Goal: Task Accomplishment & Management: Use online tool/utility

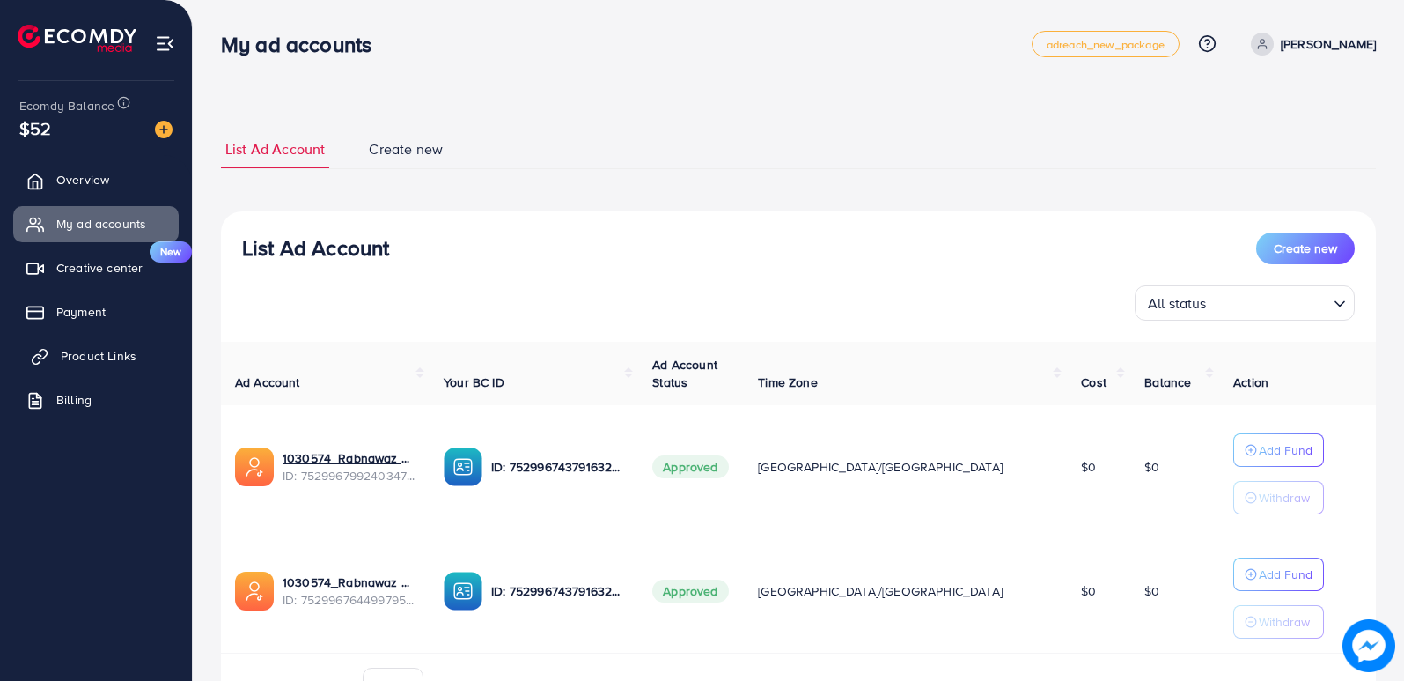
click at [113, 359] on span "Product Links" at bounding box center [99, 356] width 76 height 18
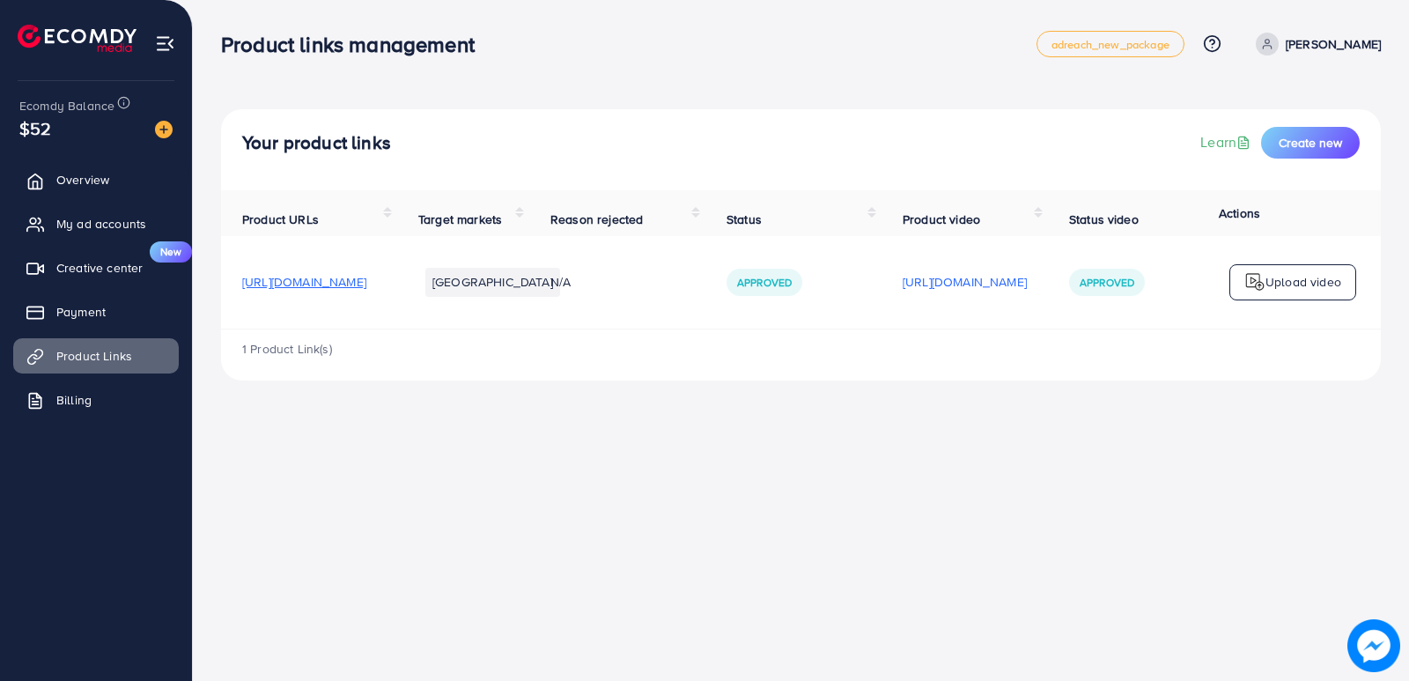
click at [1326, 292] on p "Upload video" at bounding box center [1303, 281] width 76 height 21
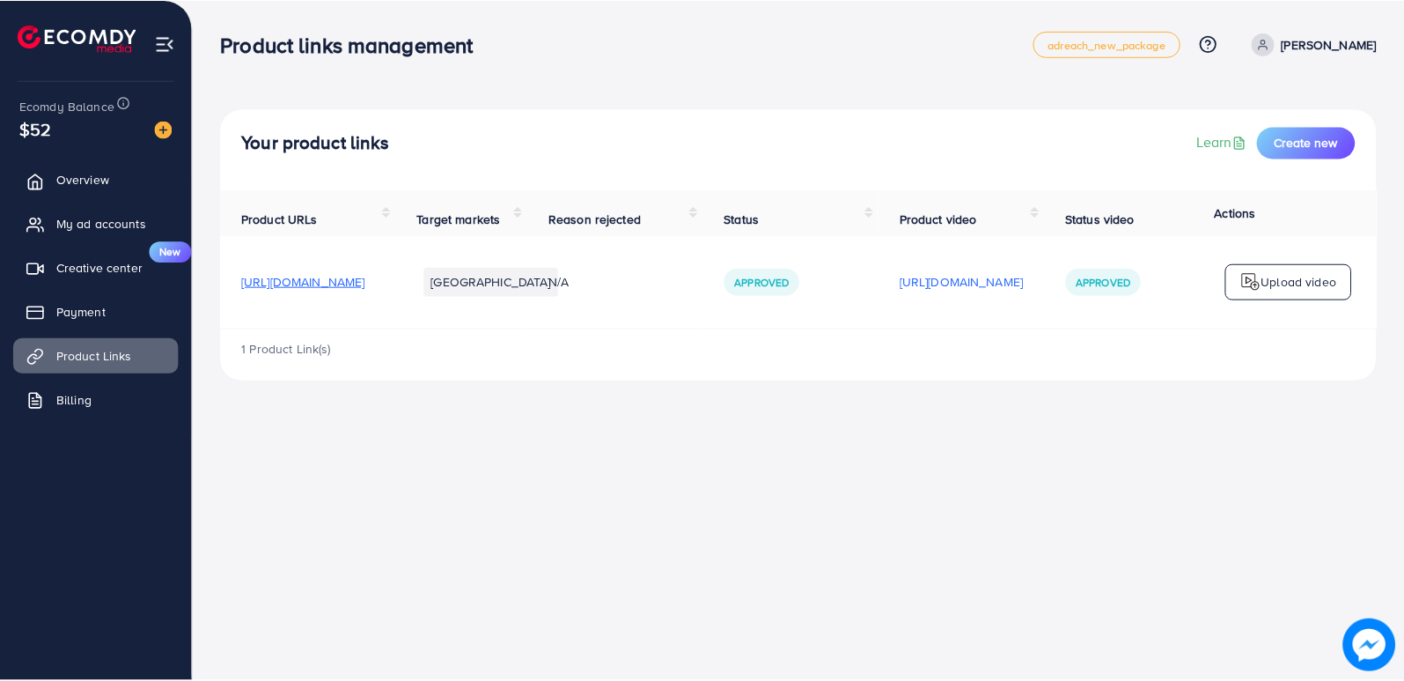
scroll to position [478, 0]
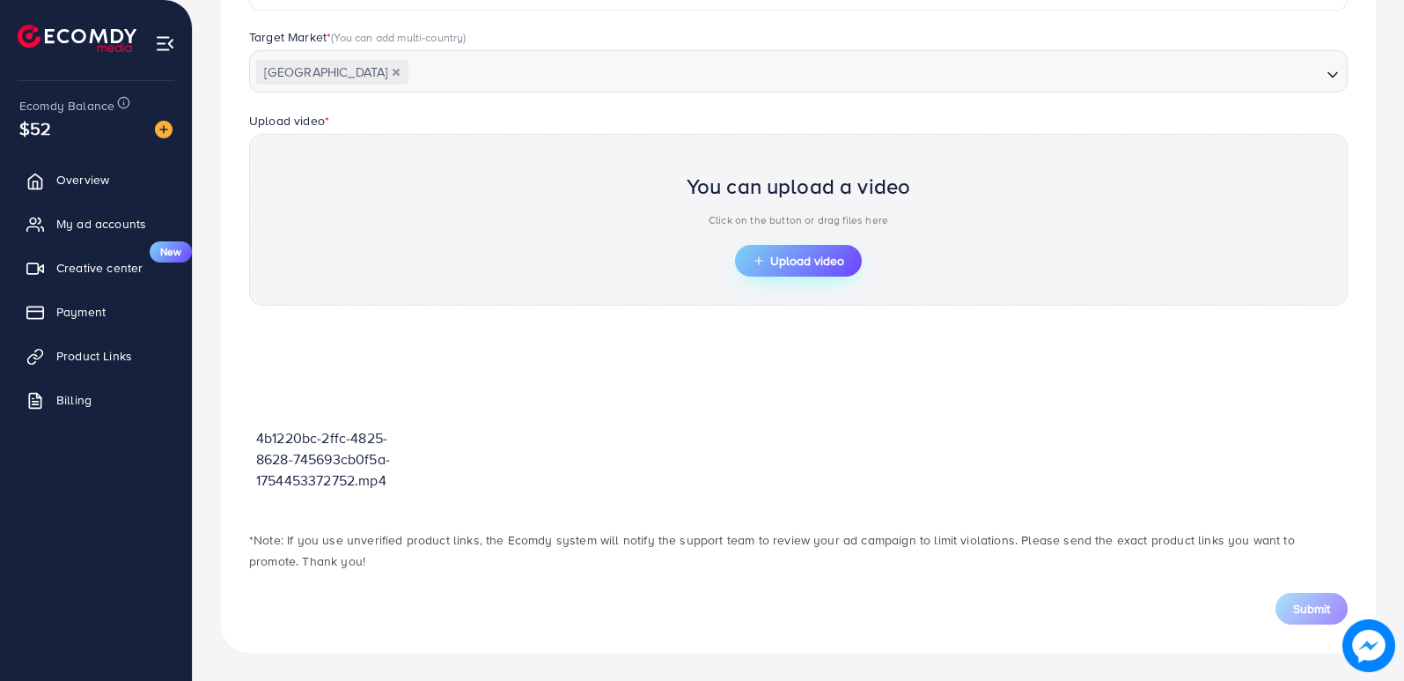
click at [776, 265] on span "Upload video" at bounding box center [799, 260] width 92 height 12
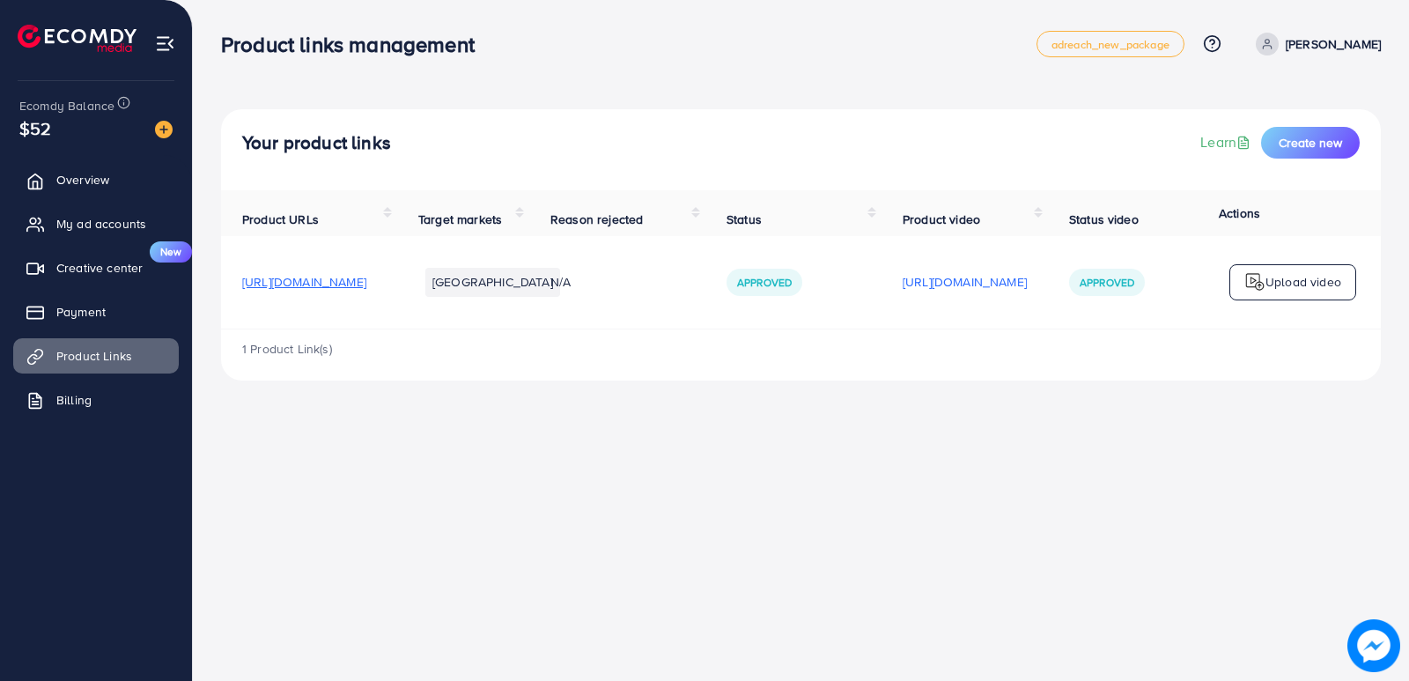
click at [1274, 279] on p "Upload video" at bounding box center [1303, 281] width 76 height 21
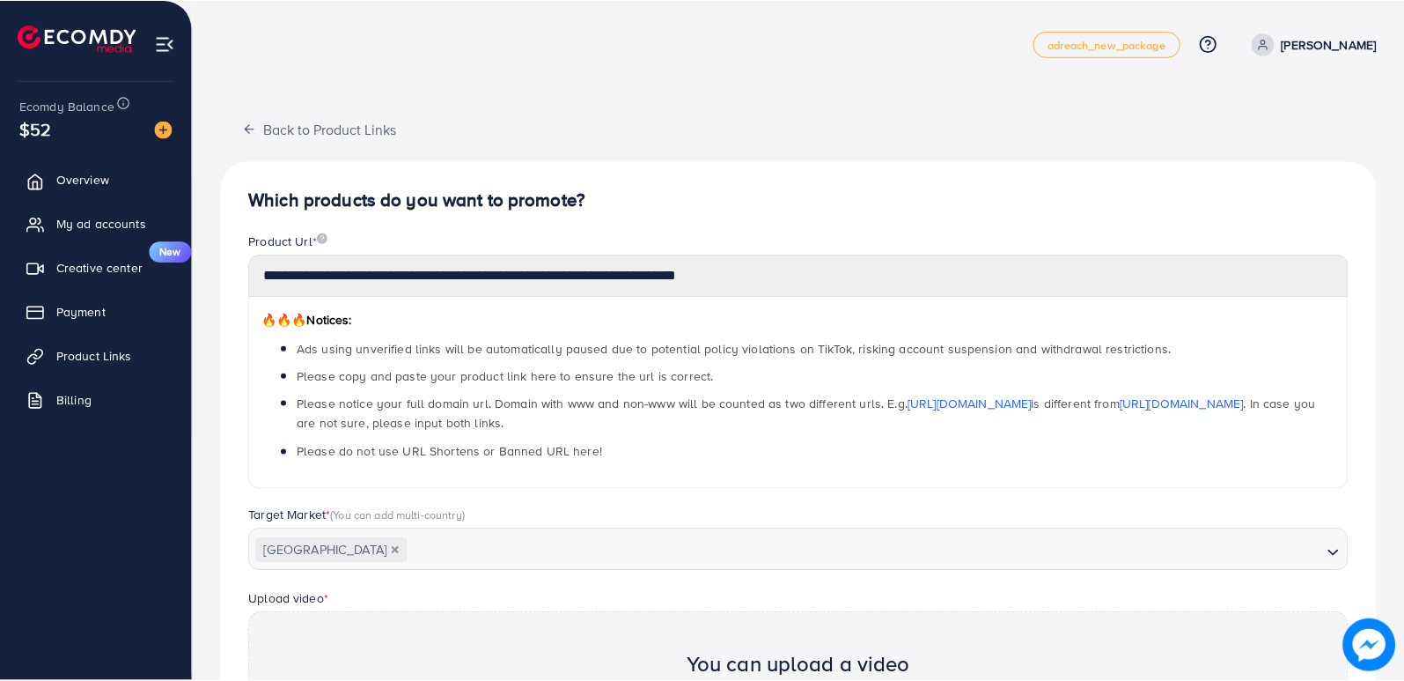
scroll to position [478, 0]
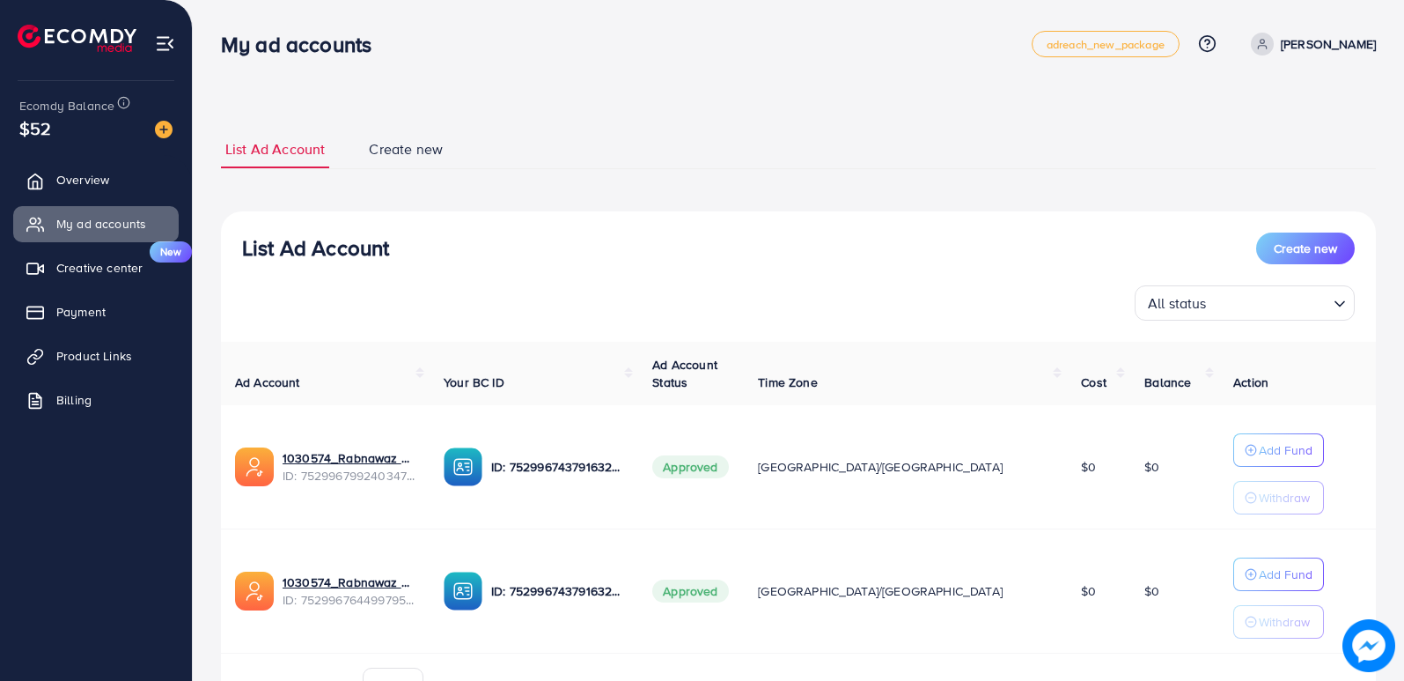
click at [401, 157] on span "Create new" at bounding box center [406, 149] width 74 height 20
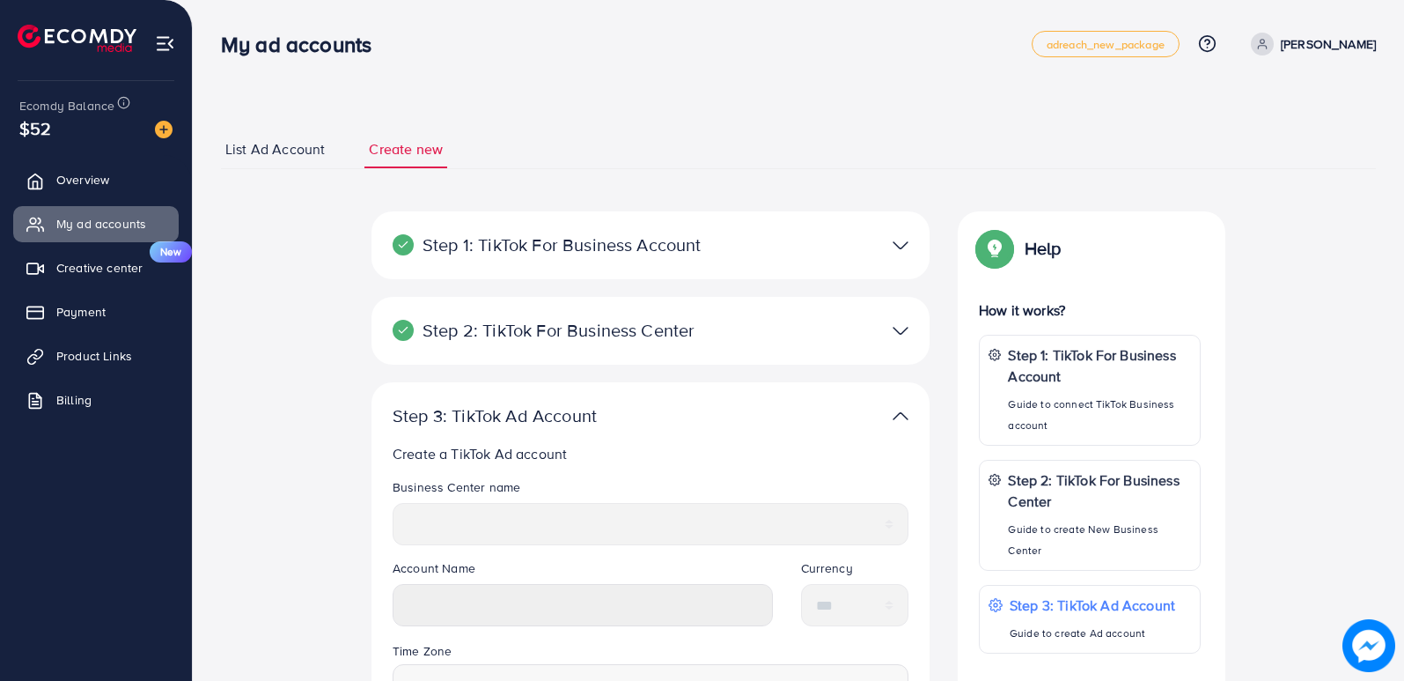
click at [294, 147] on span "List Ad Account" at bounding box center [274, 149] width 99 height 20
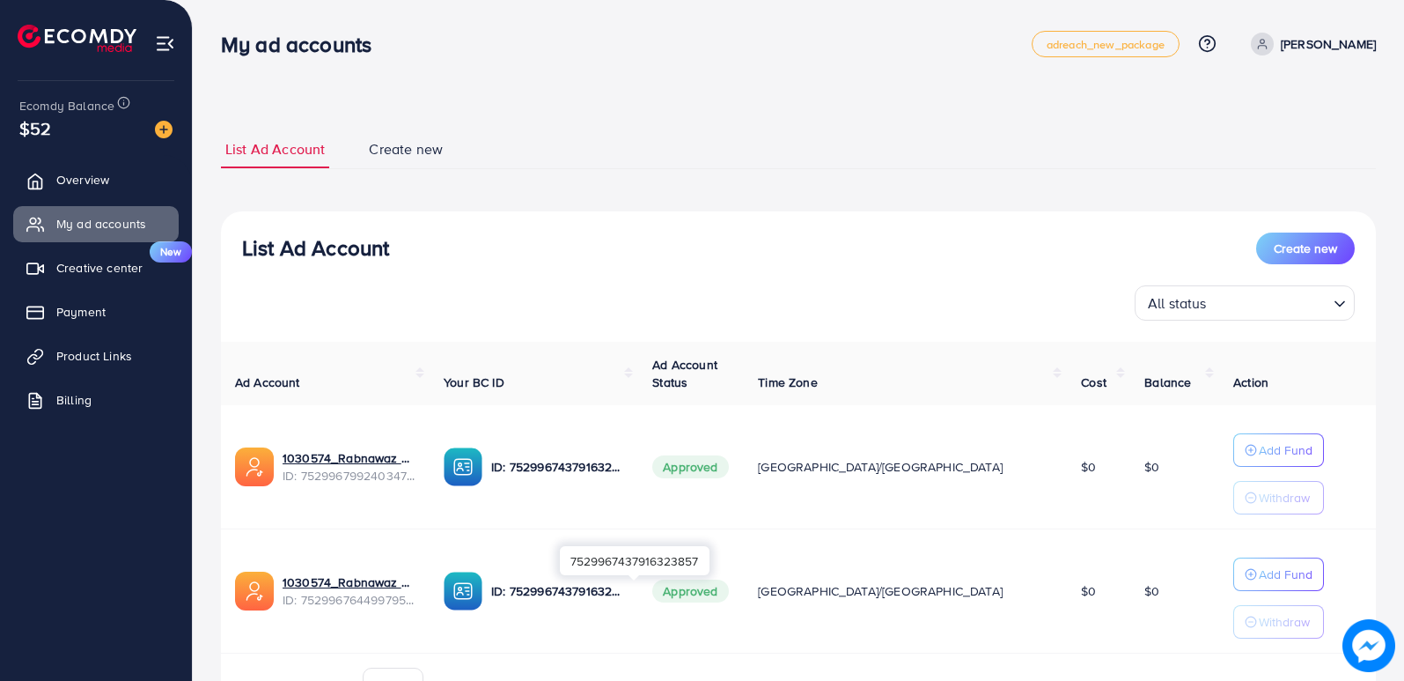
click at [624, 597] on p "ID: 7529967437916323857" at bounding box center [557, 590] width 133 height 21
click at [96, 356] on span "Product Links" at bounding box center [99, 356] width 76 height 18
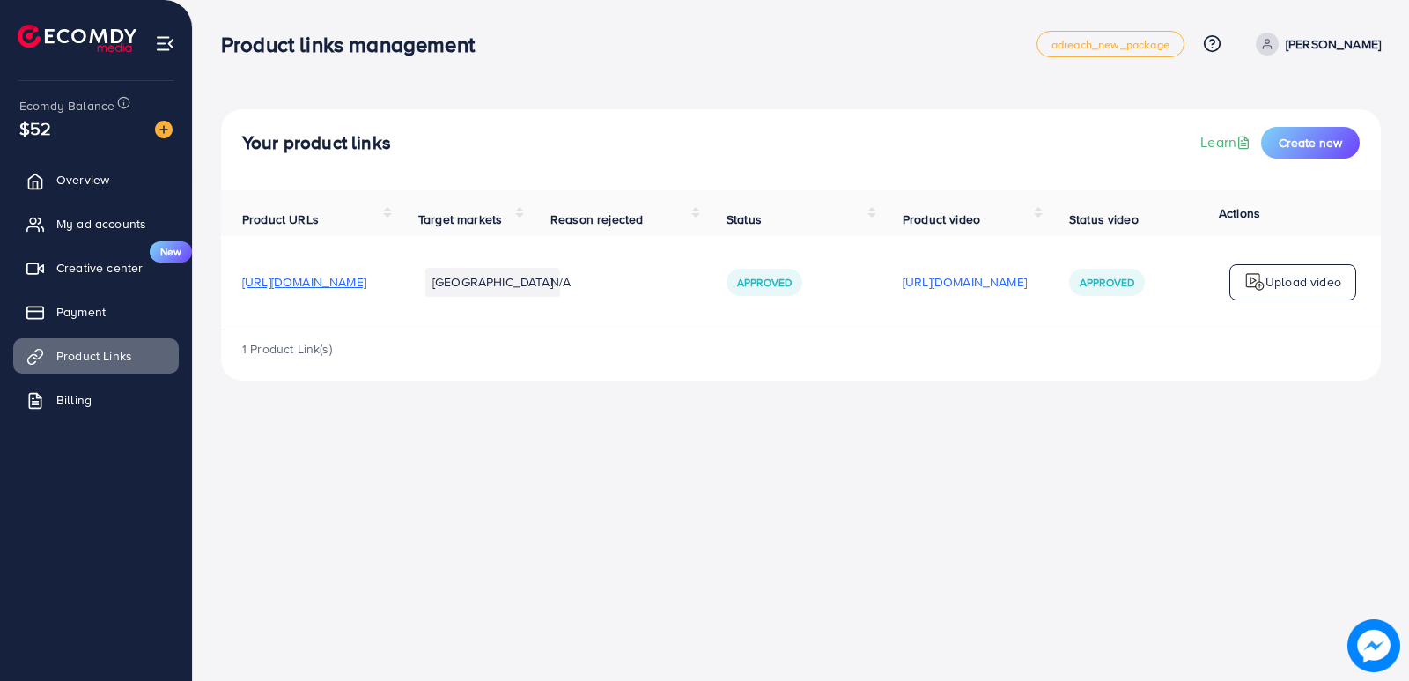
click at [1288, 287] on p "Upload video" at bounding box center [1303, 281] width 76 height 21
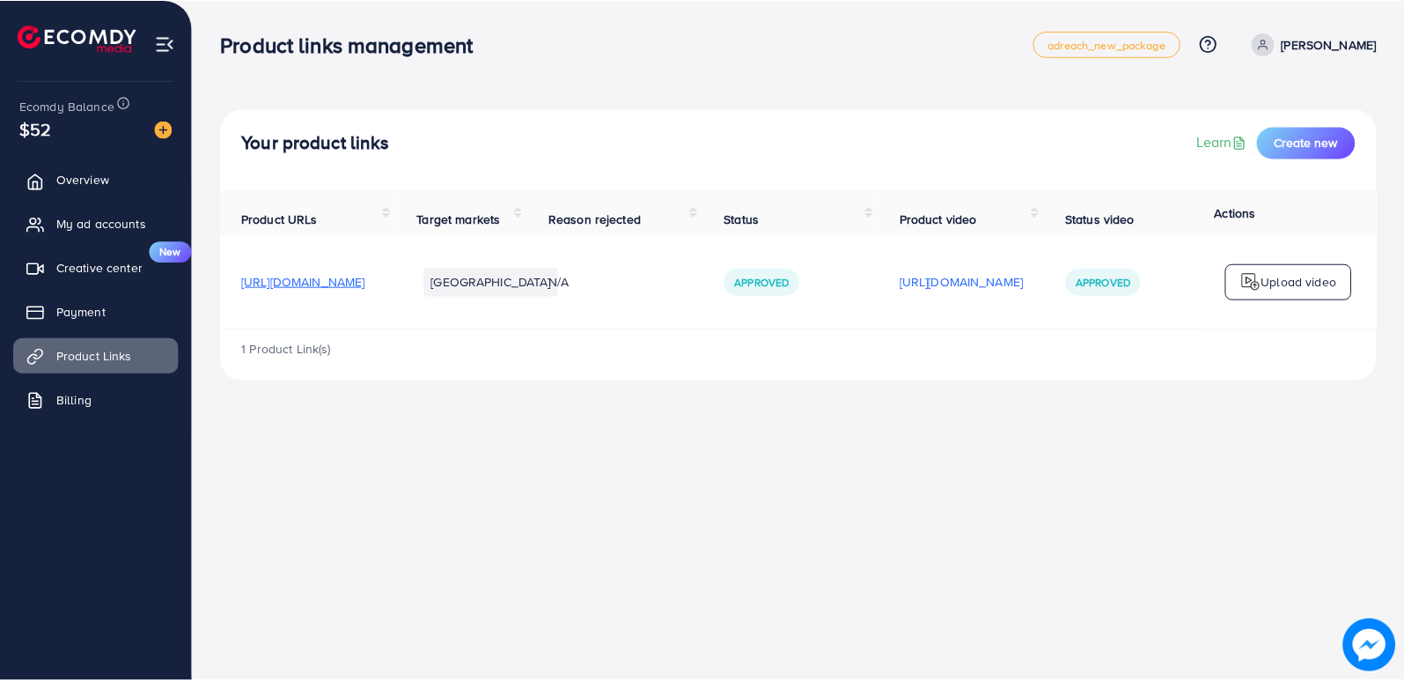
scroll to position [478, 0]
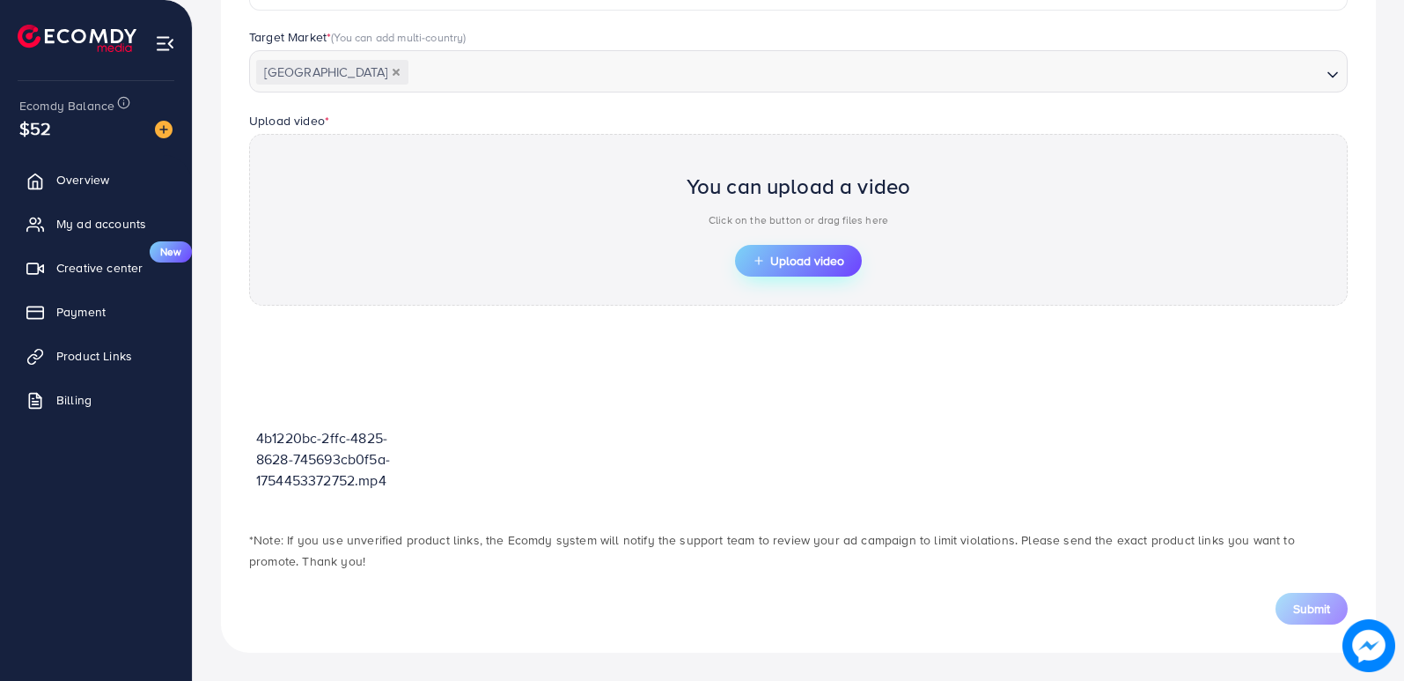
click at [803, 270] on button "Upload video" at bounding box center [798, 261] width 127 height 32
